Goal: Browse casually

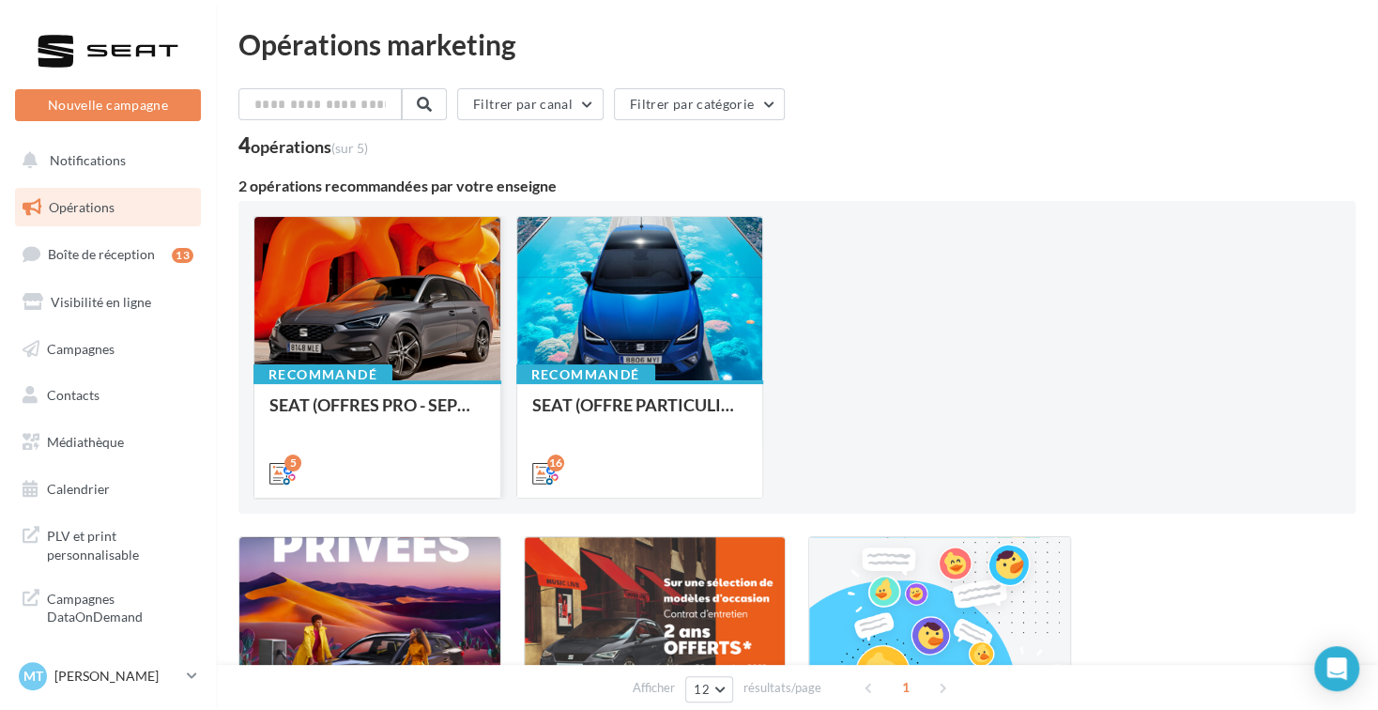
click at [460, 321] on div at bounding box center [377, 299] width 246 height 165
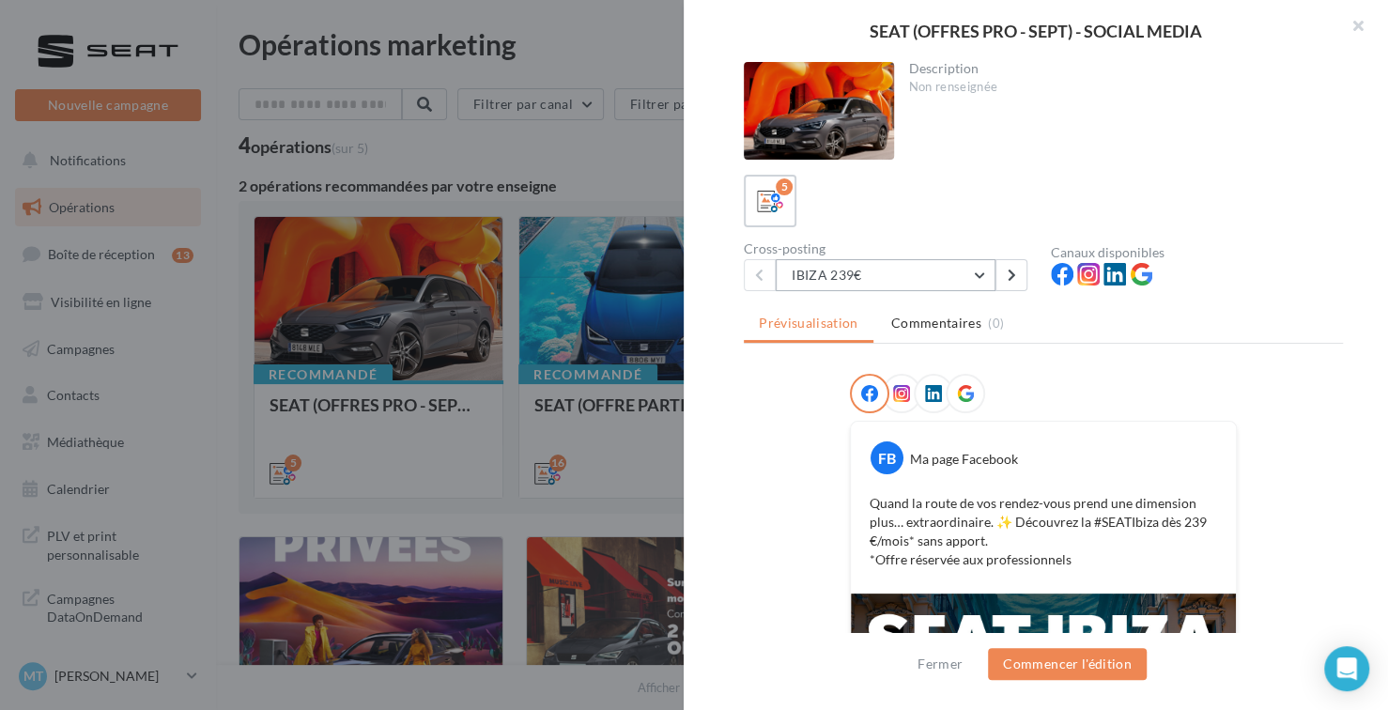
click at [881, 269] on button "IBIZA 239€" at bounding box center [886, 275] width 220 height 32
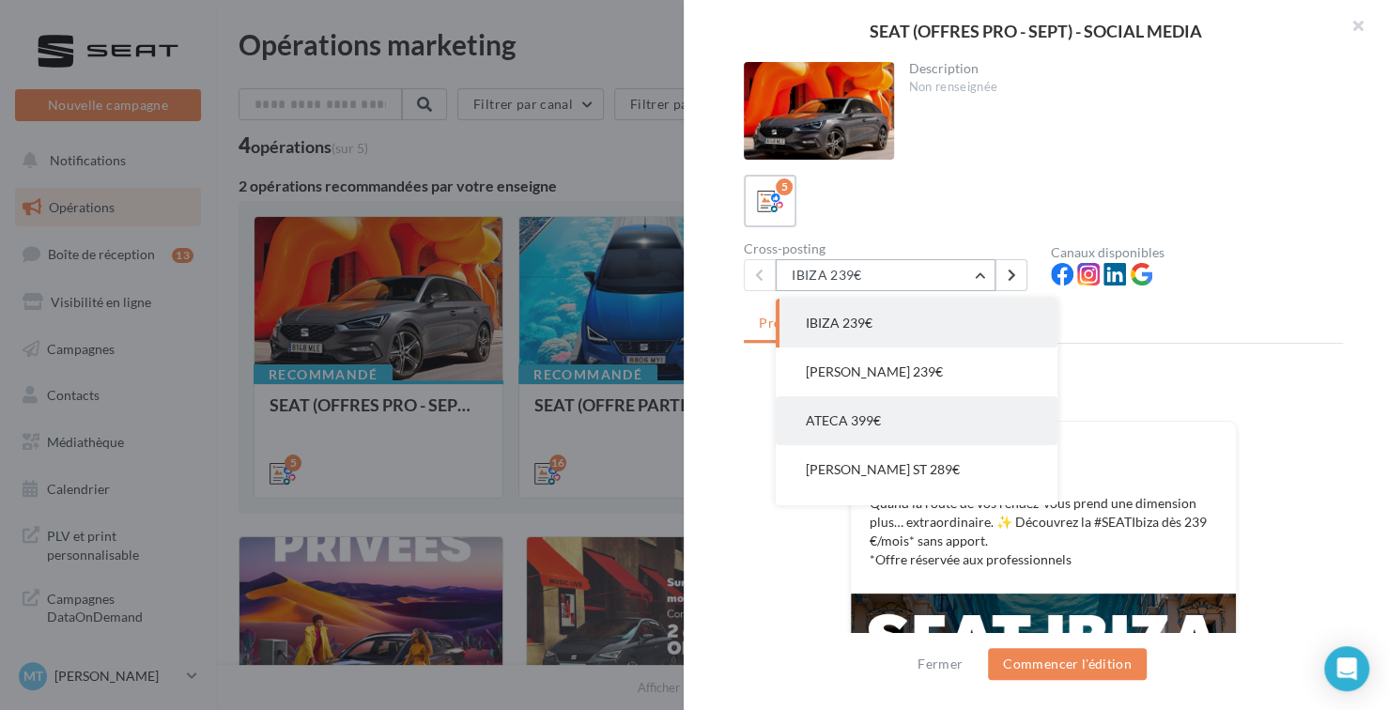
scroll to position [38, 0]
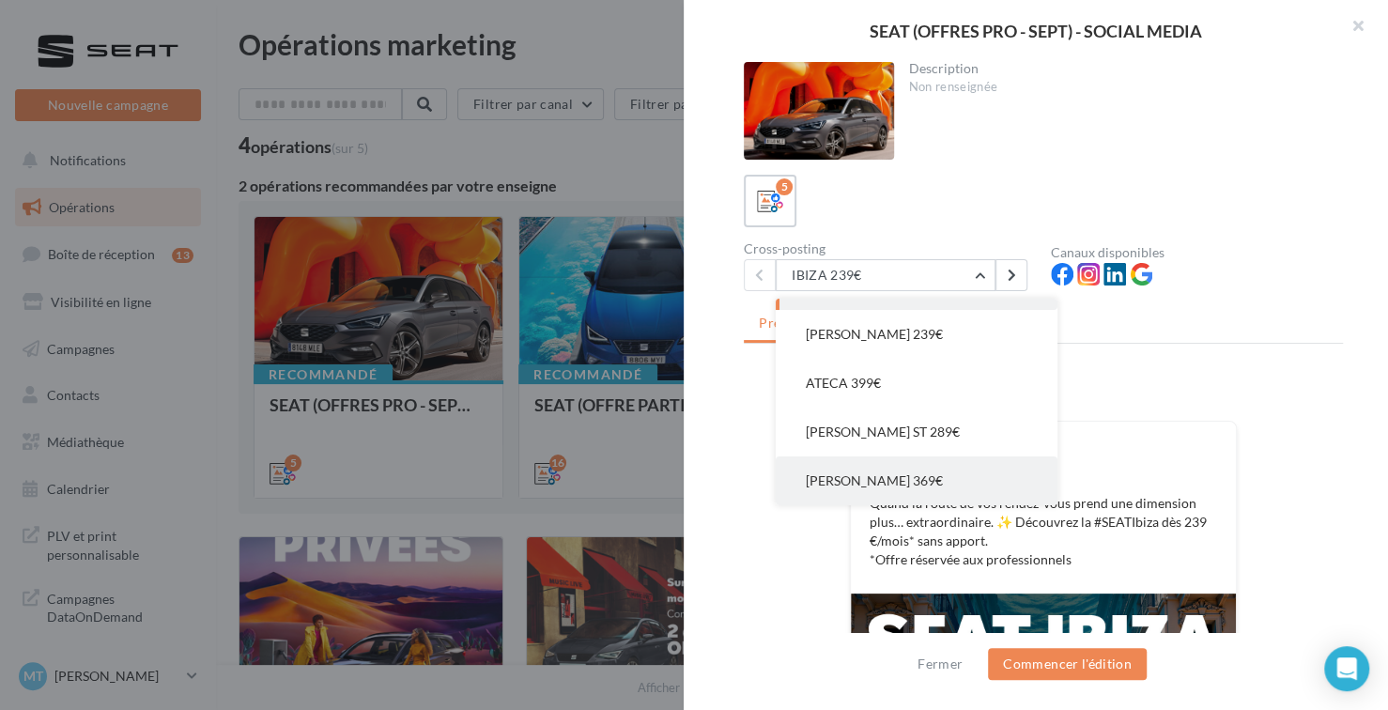
click at [913, 482] on button "[PERSON_NAME] 369€" at bounding box center [917, 480] width 282 height 49
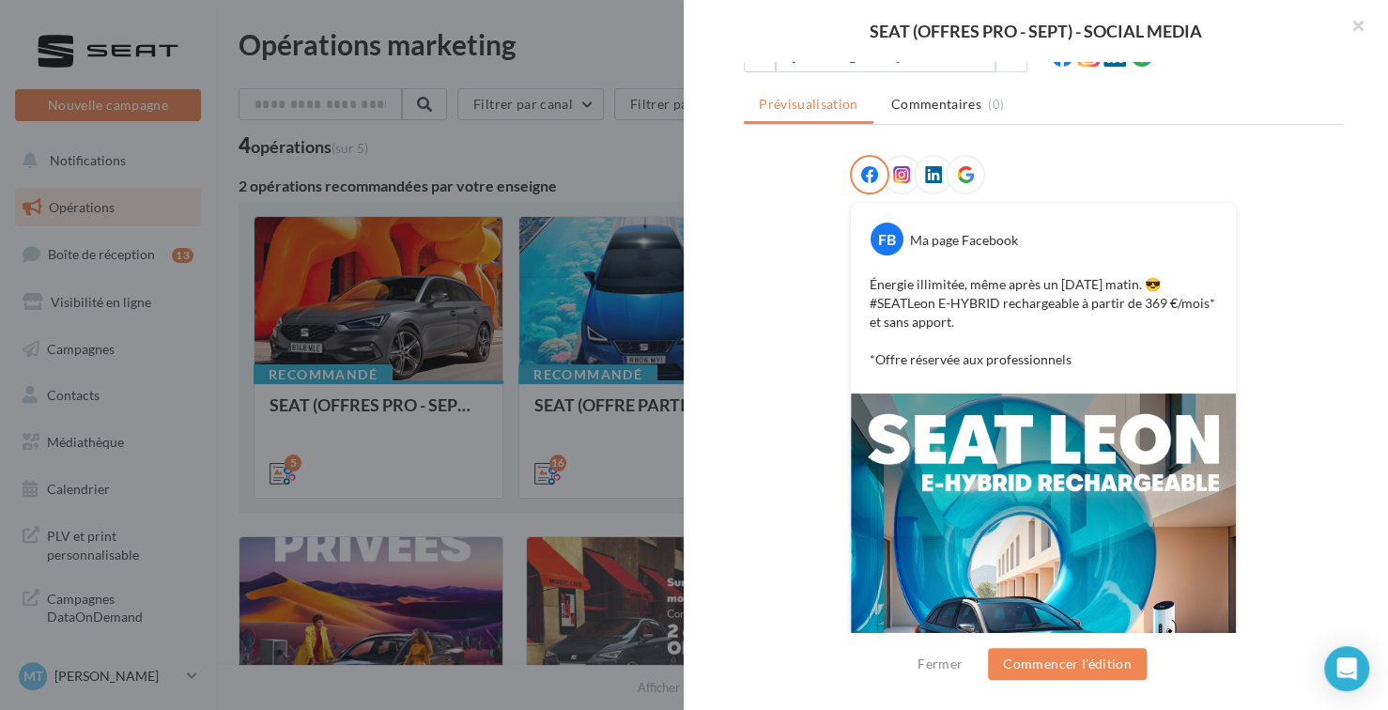
scroll to position [188, 0]
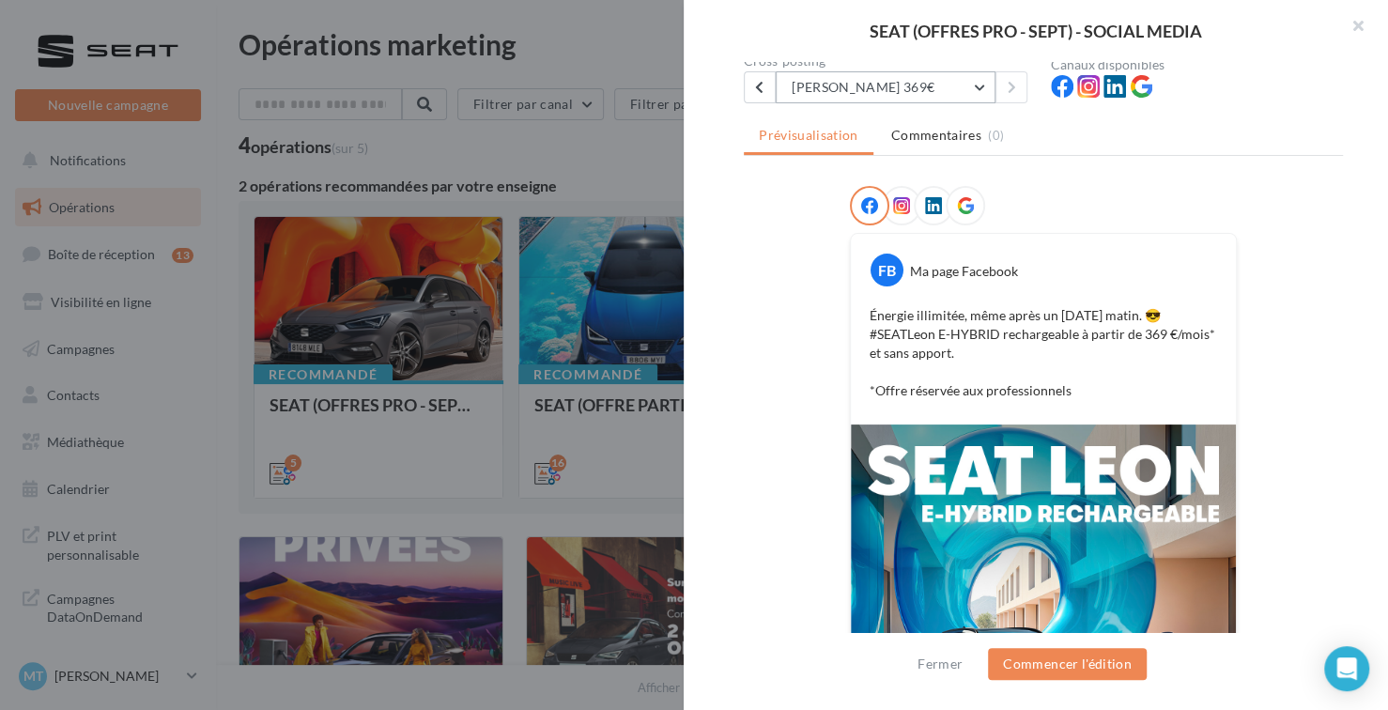
click at [857, 84] on button "[PERSON_NAME] 369€" at bounding box center [886, 87] width 220 height 32
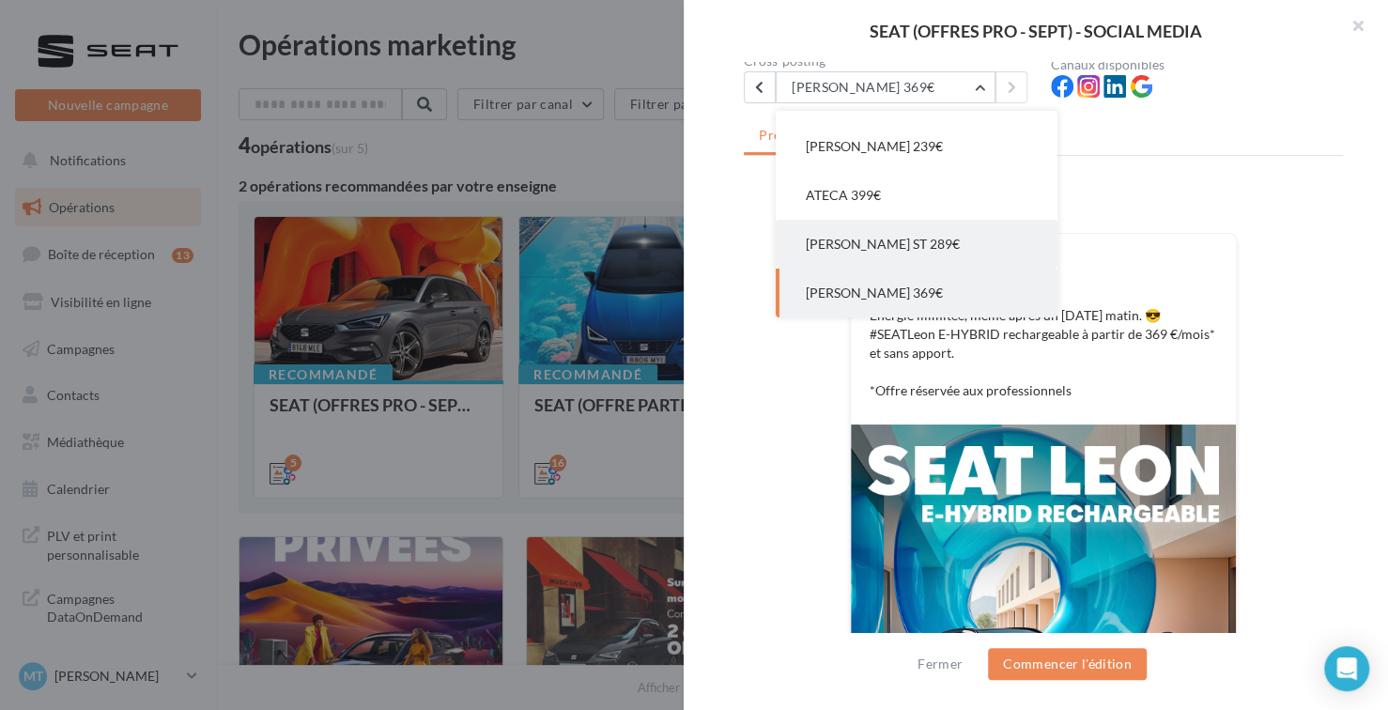
click at [876, 249] on span "[PERSON_NAME] ST 289€" at bounding box center [883, 244] width 154 height 16
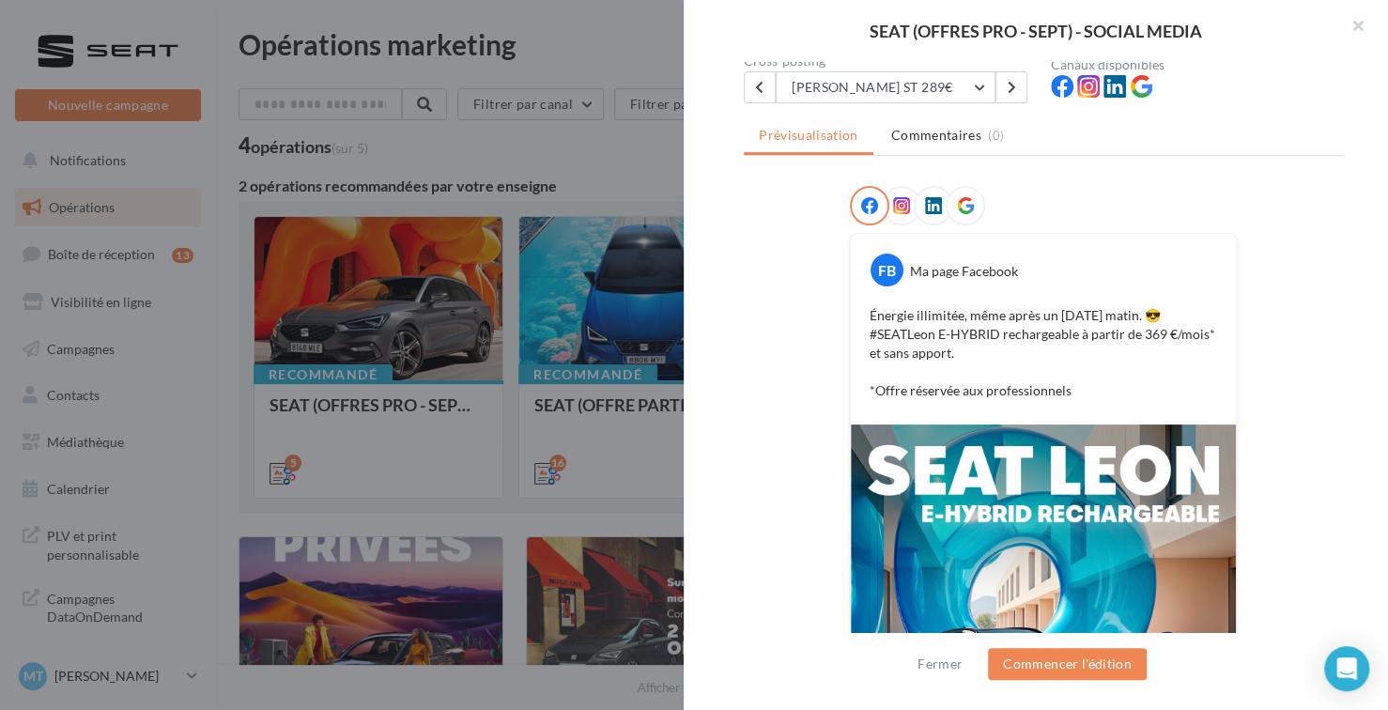
scroll to position [0, 0]
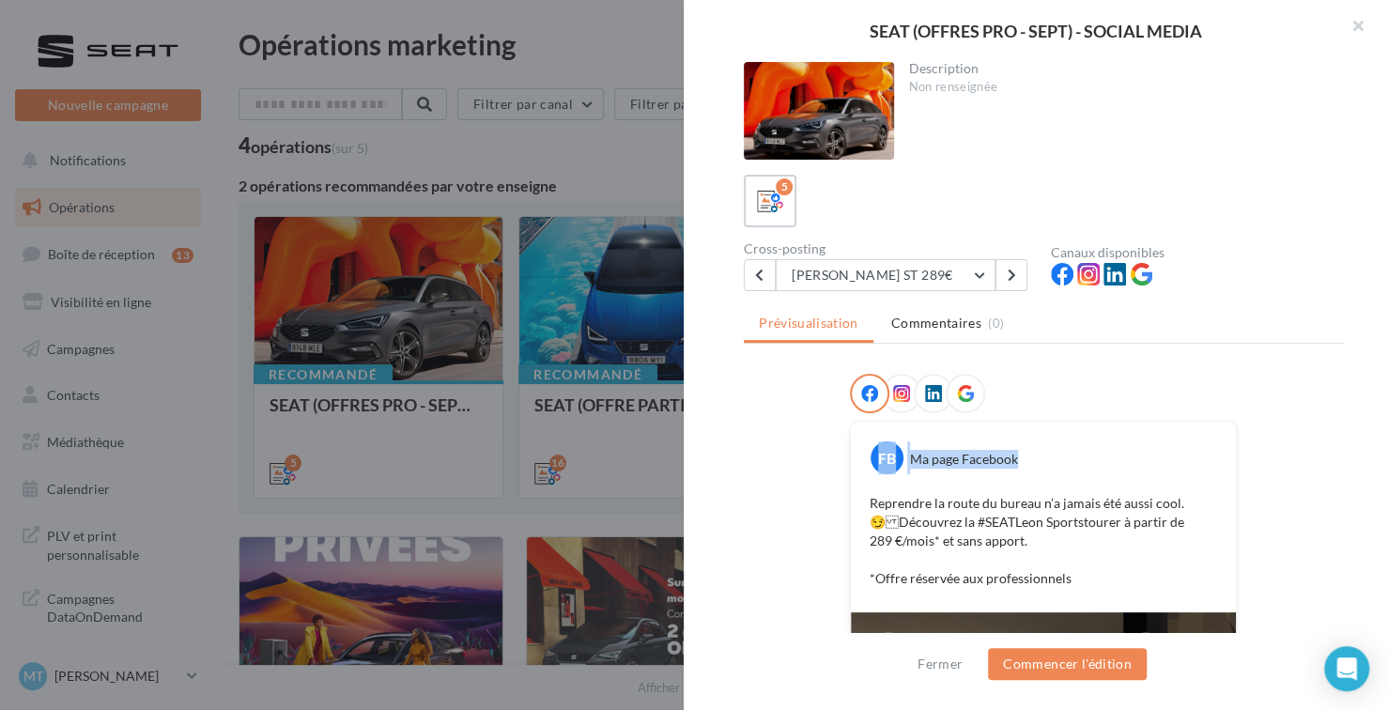
drag, startPoint x: 820, startPoint y: 432, endPoint x: 820, endPoint y: 475, distance: 43.2
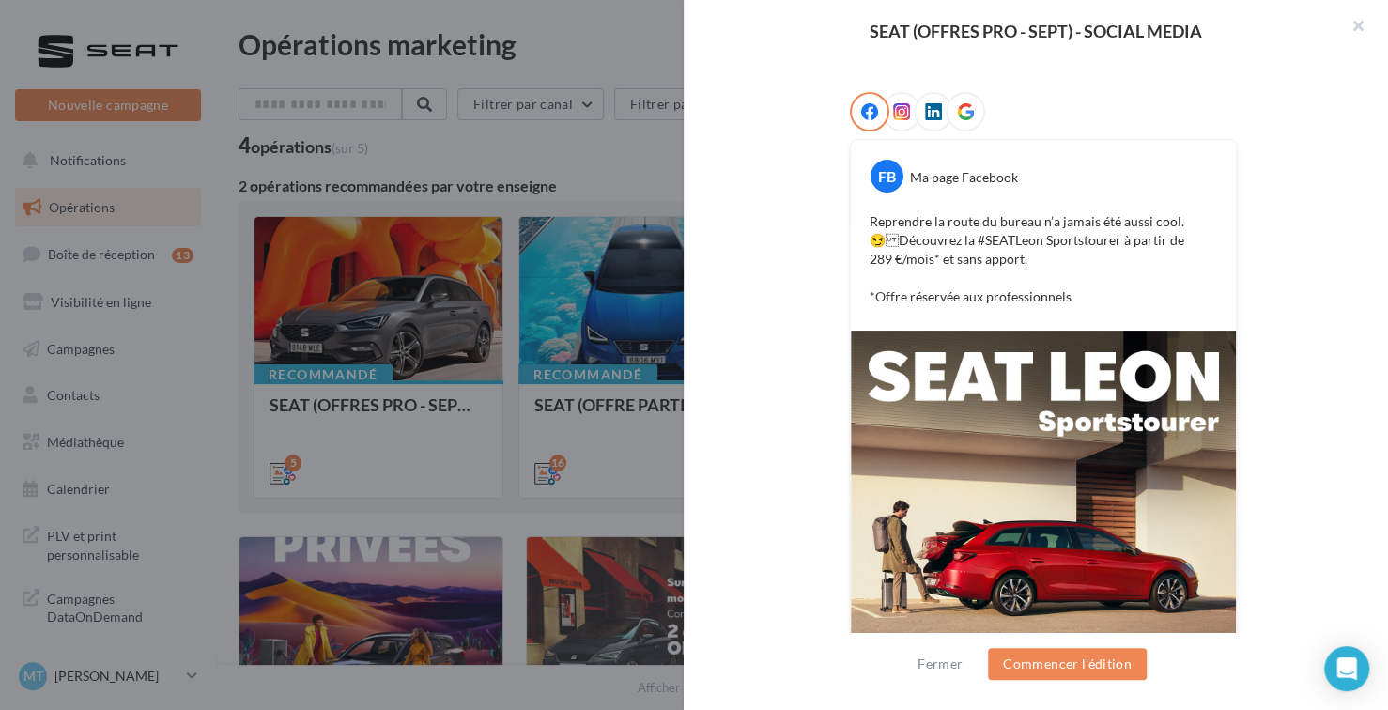
click at [760, 418] on div "FB Ma page Facebook Reprendre la route du bureau n’a jamais été aussi cool. 😏D…" at bounding box center [1043, 464] width 599 height 745
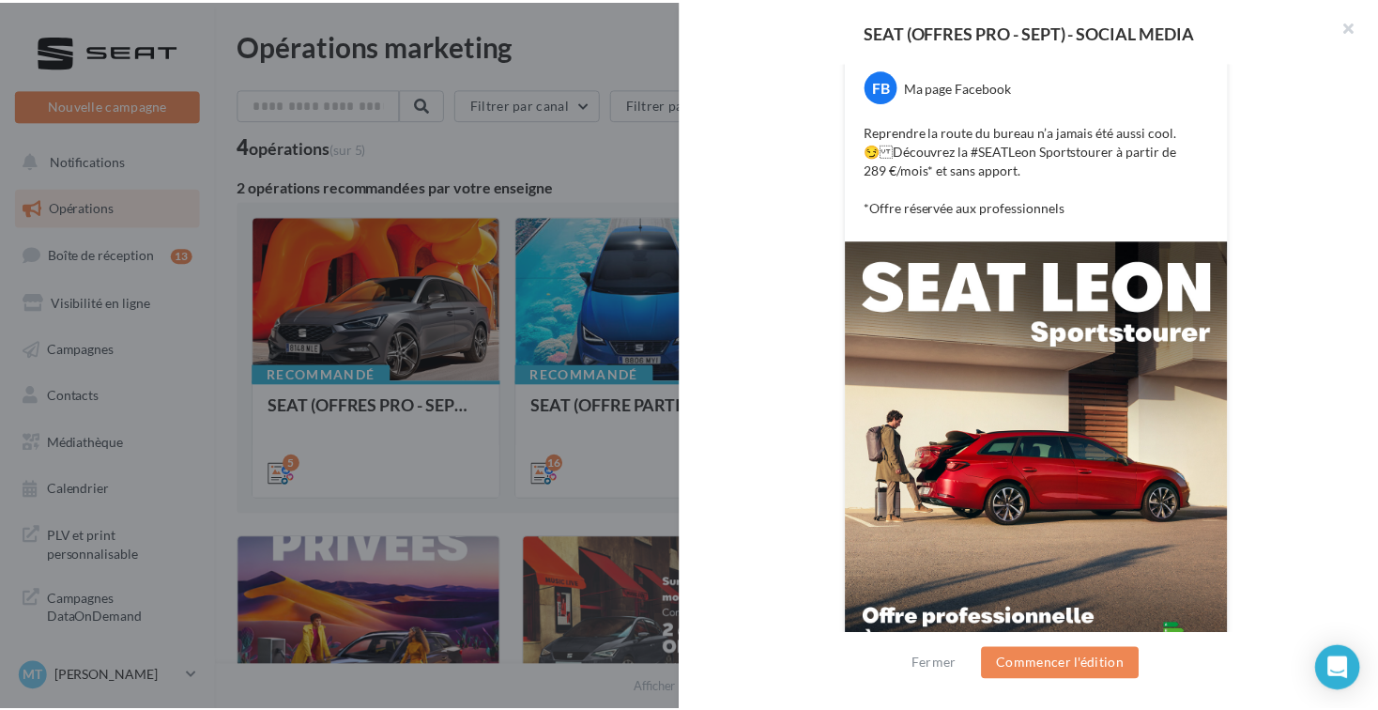
scroll to position [466, 0]
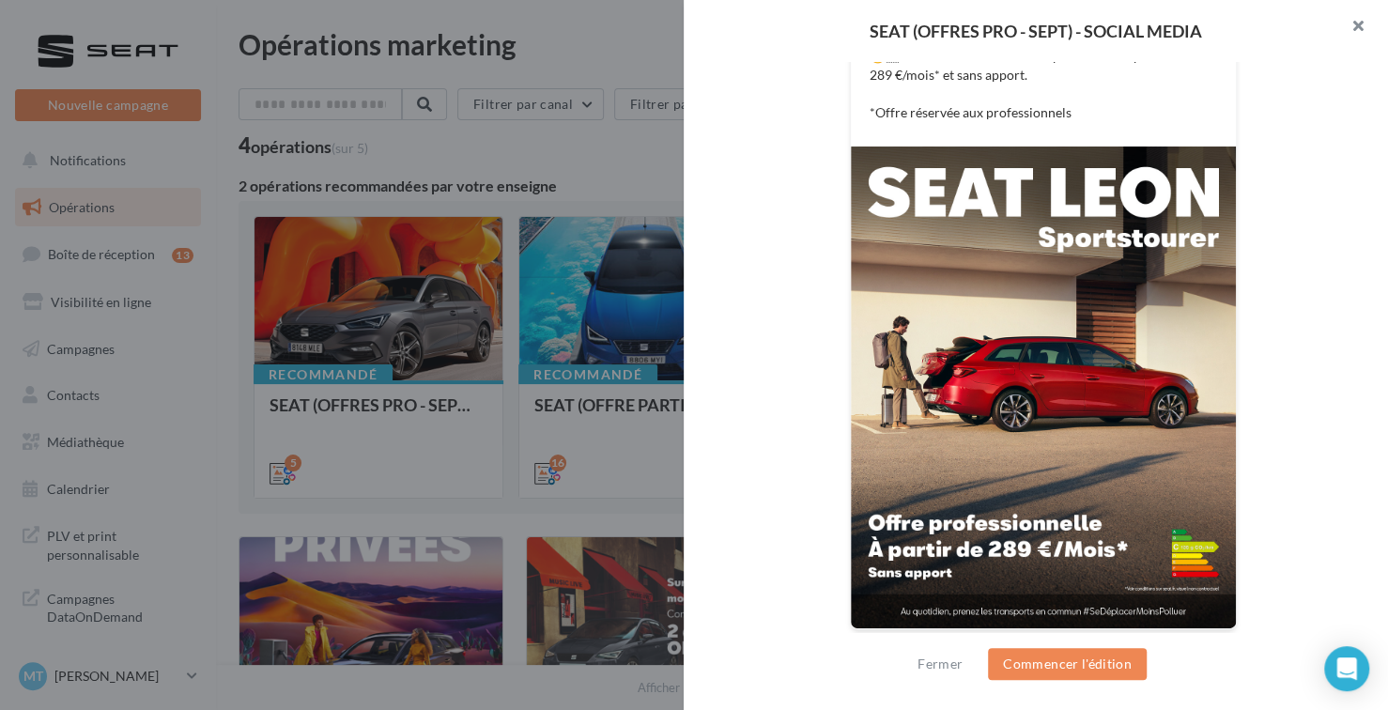
click at [1363, 25] on button "button" at bounding box center [1350, 28] width 75 height 56
